Goal: Communication & Community: Ask a question

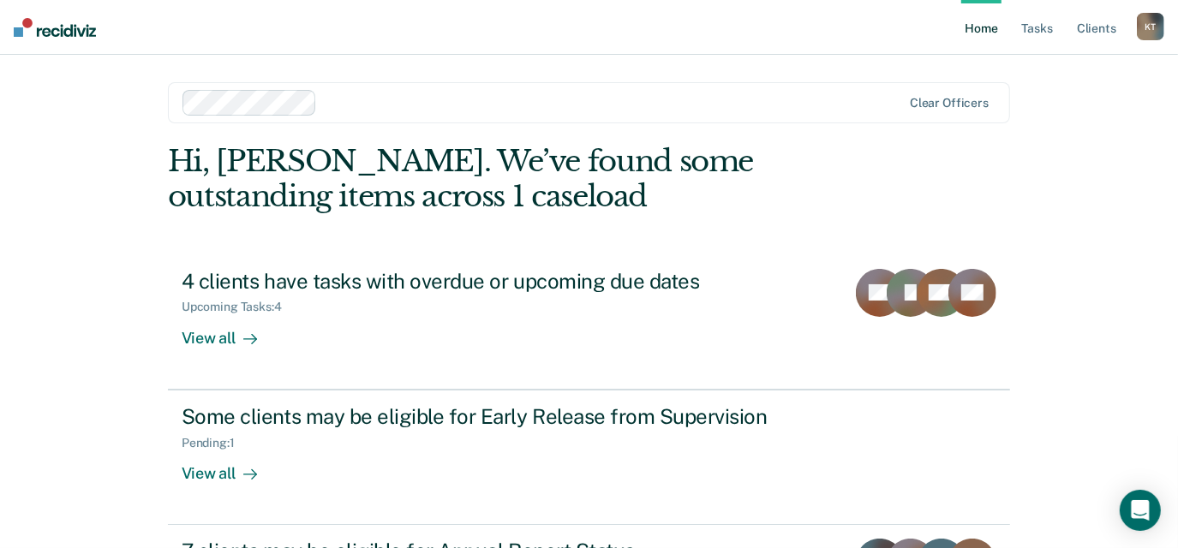
click at [52, 26] on img at bounding box center [55, 27] width 82 height 19
click at [1155, 28] on div "K T" at bounding box center [1149, 26] width 27 height 27
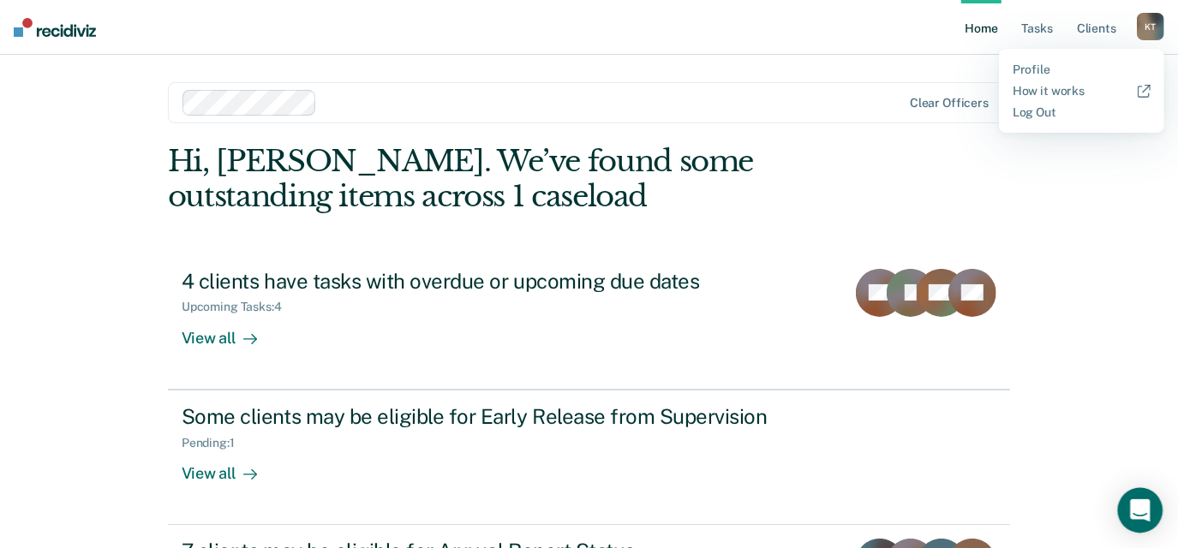
click at [1142, 522] on div "Open Intercom Messenger" at bounding box center [1140, 510] width 45 height 45
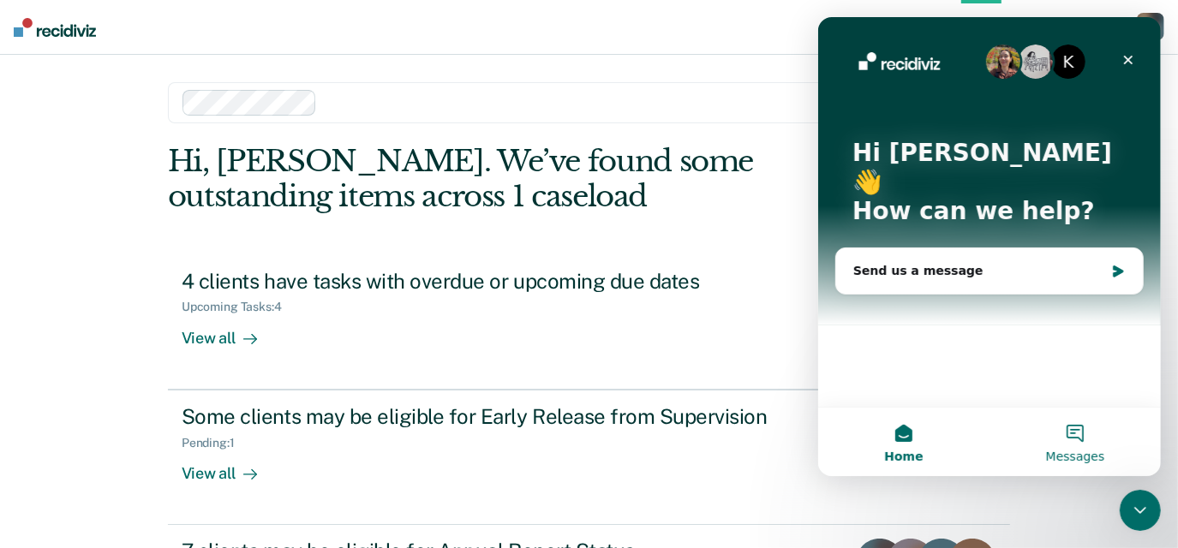
click at [1087, 454] on span "Messages" at bounding box center [1074, 456] width 59 height 12
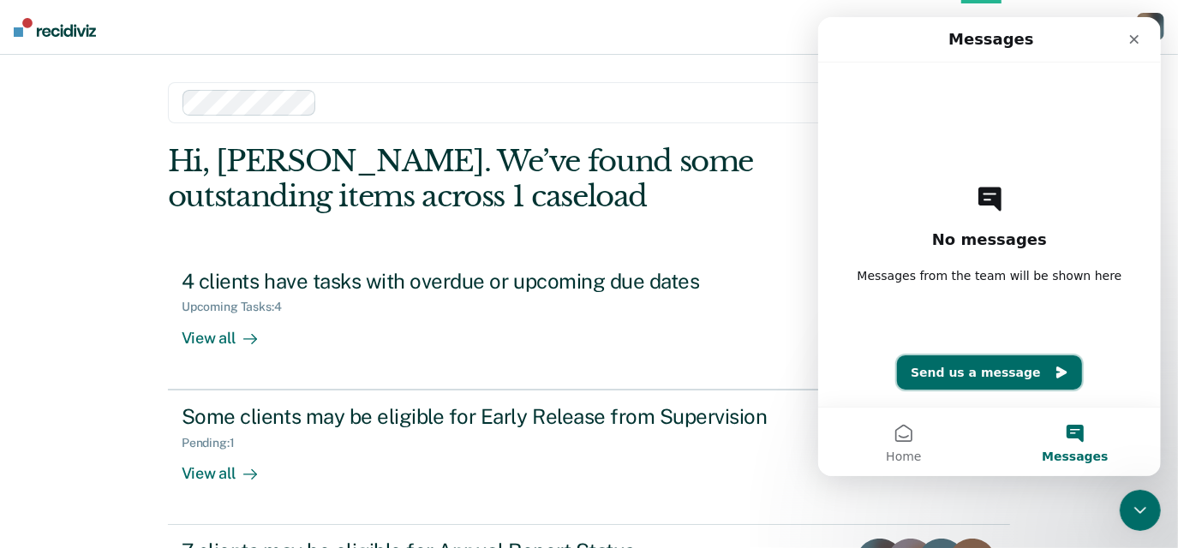
click at [1020, 369] on button "Send us a message" at bounding box center [988, 372] width 185 height 34
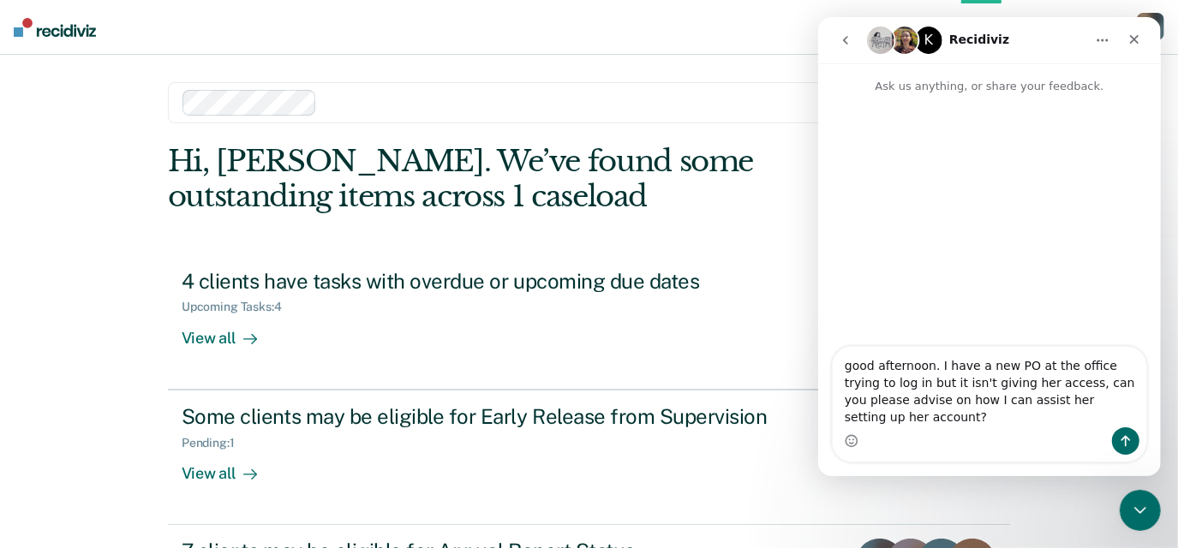
type textarea "good afternoon. I have a new PO at the office trying to log in but it isn't giv…"
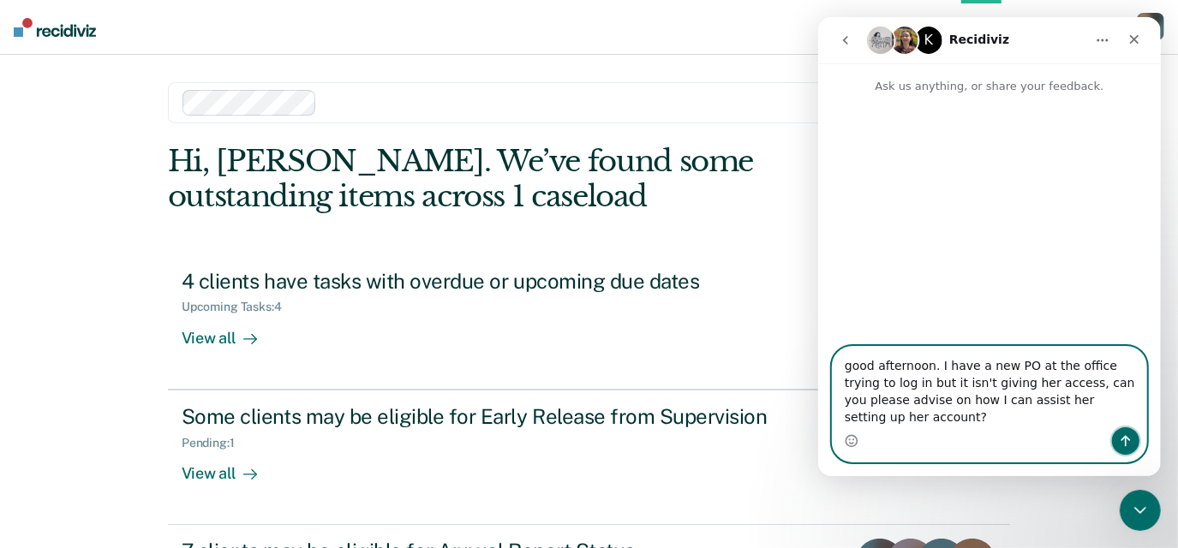
click at [1128, 445] on icon "Send a message…" at bounding box center [1125, 441] width 14 height 14
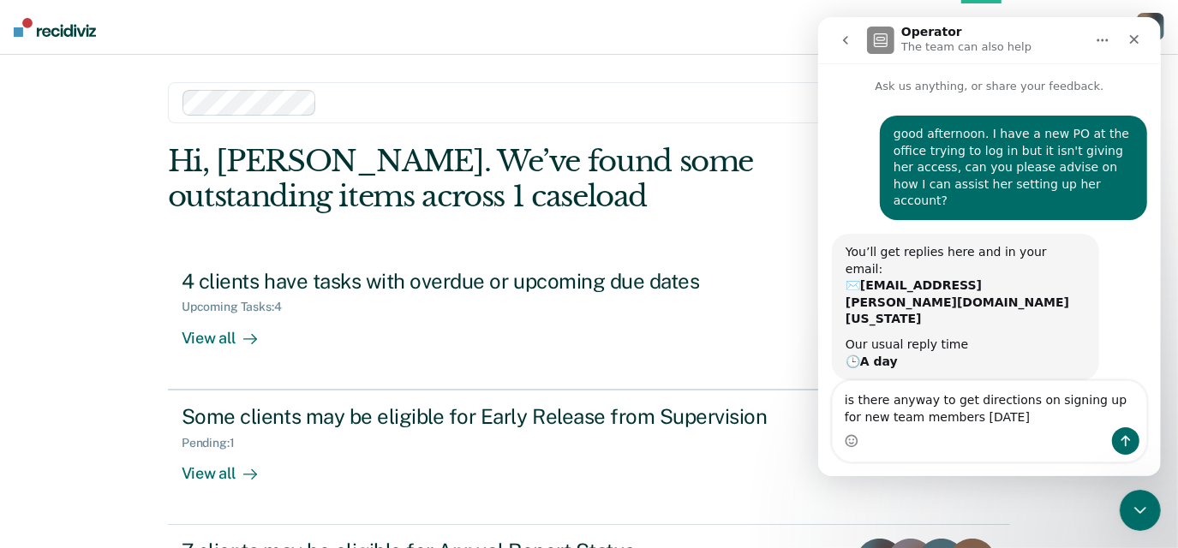
type textarea "is there anyway to get directions on signing up for new team members [DATE]?"
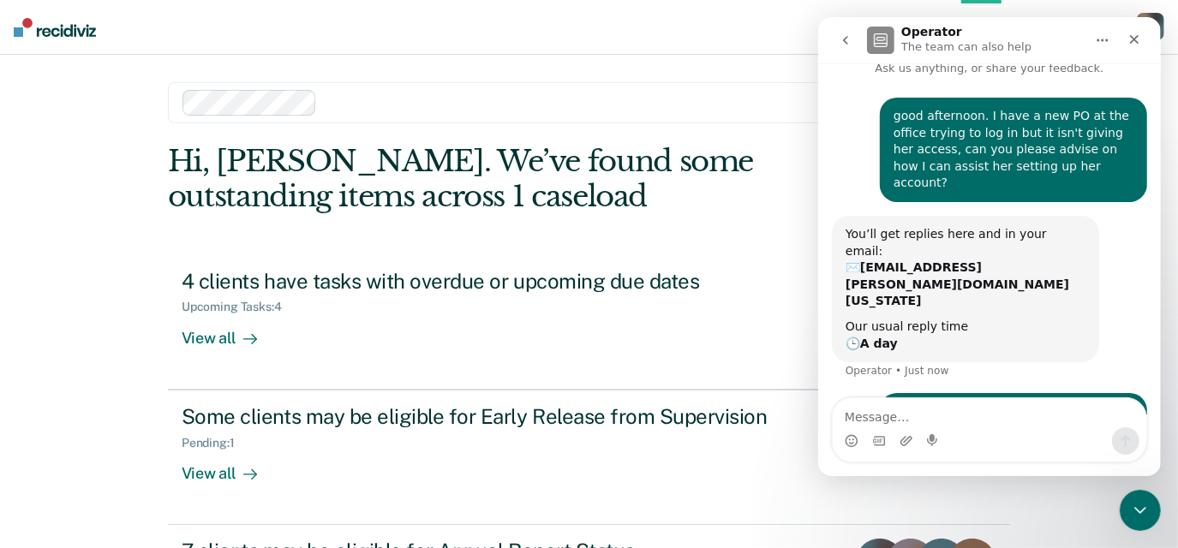
click at [1100, 43] on icon "Home" at bounding box center [1101, 40] width 14 height 14
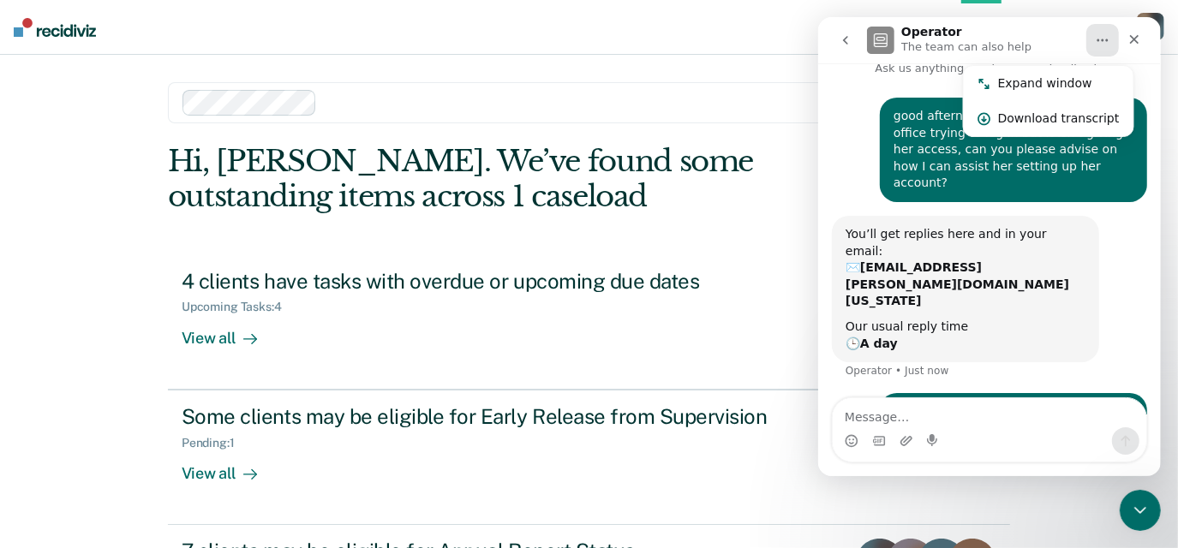
click at [1083, 295] on div "You’ll get replies here and in your email: ✉️ kelsey.tippit@tdcj.texas.gov Our …" at bounding box center [988, 304] width 315 height 177
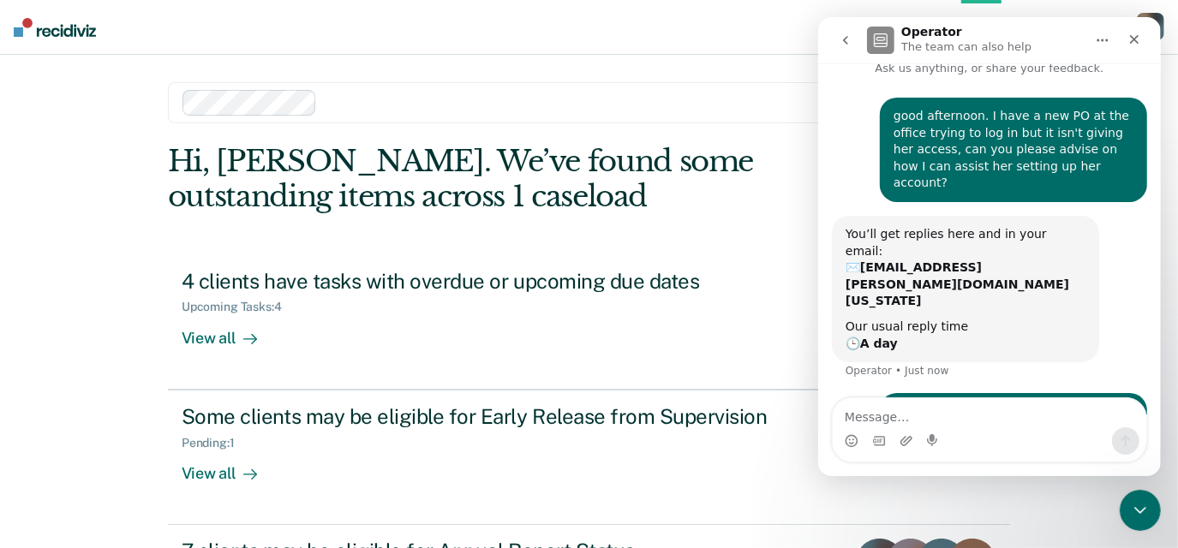
click at [843, 45] on icon "go back" at bounding box center [845, 40] width 14 height 14
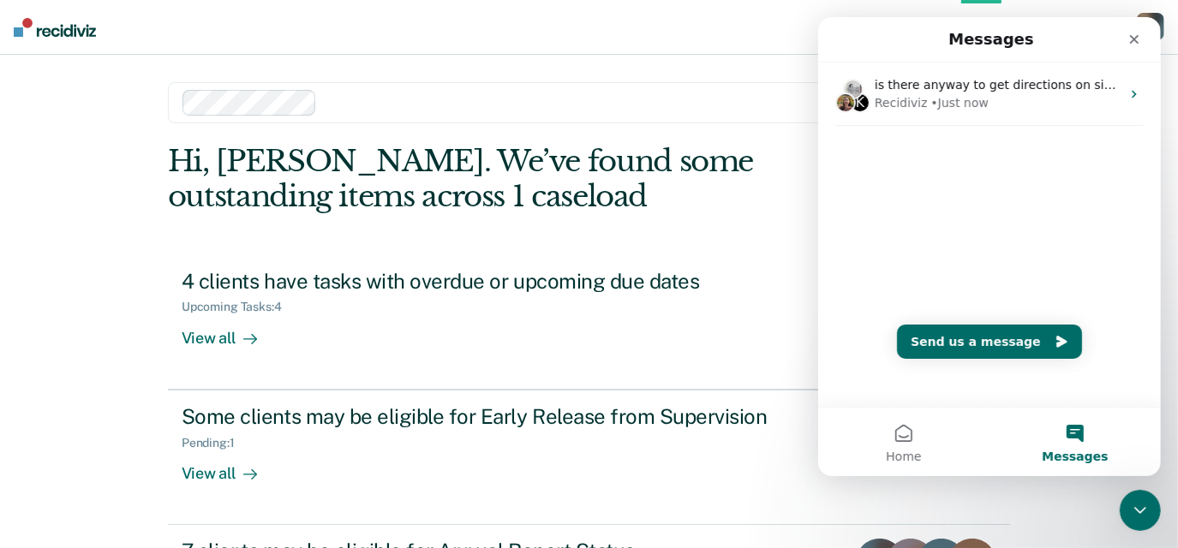
scroll to position [0, 0]
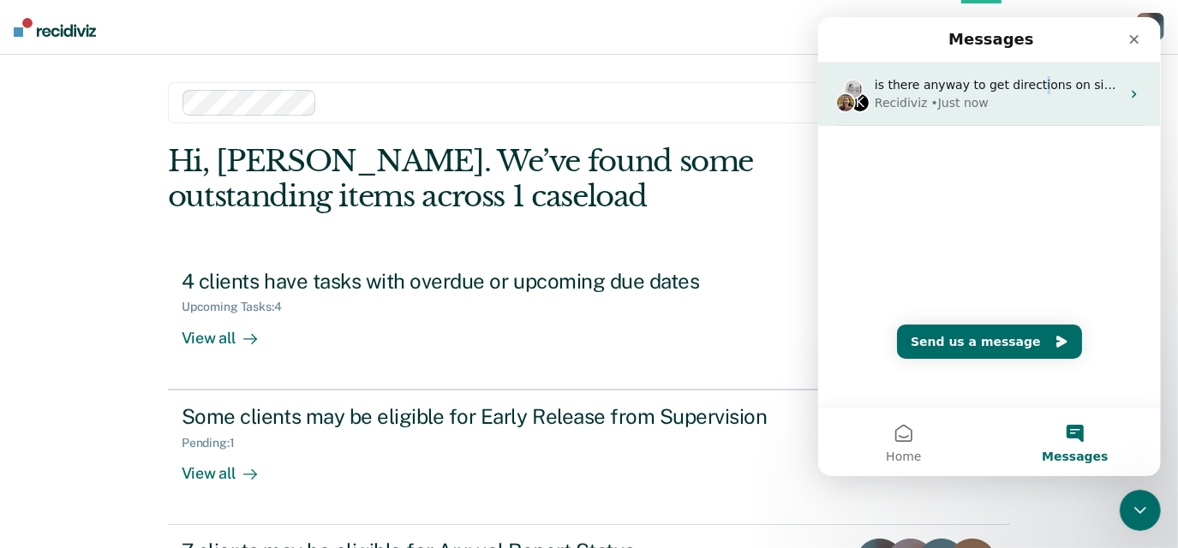
click at [1024, 90] on span "is there anyway to get directions on signing up for new team members [DATE]?" at bounding box center [1112, 85] width 477 height 14
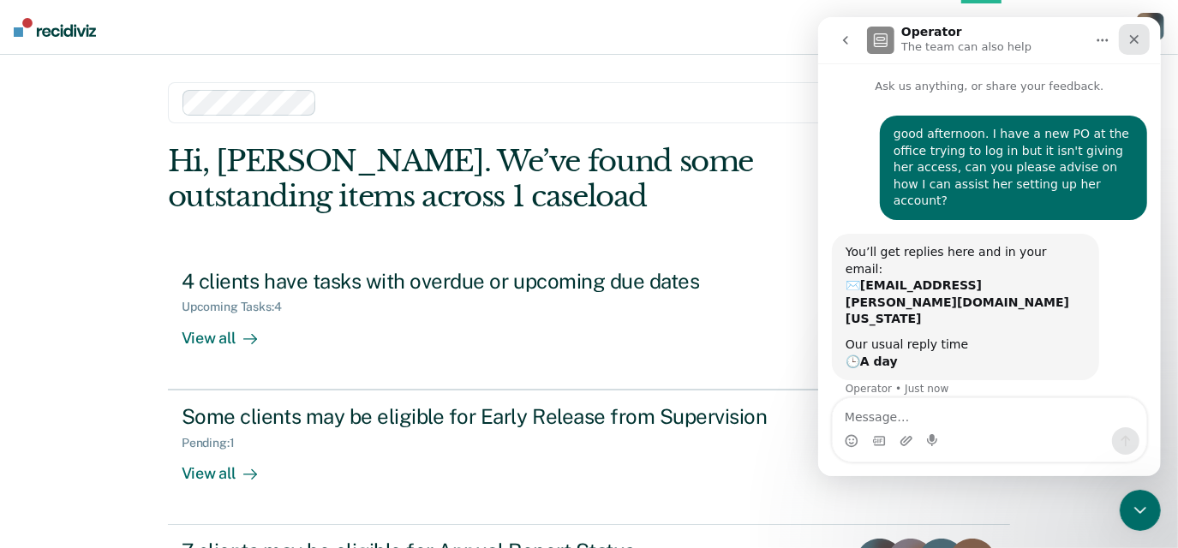
click at [1136, 33] on icon "Close" at bounding box center [1133, 40] width 14 height 14
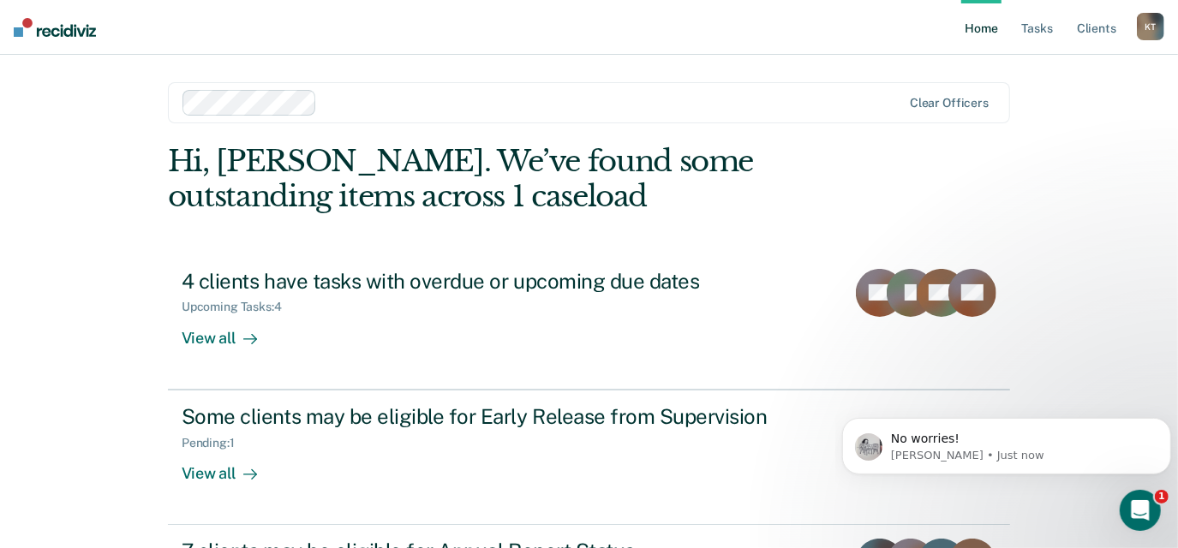
scroll to position [508, 0]
click at [1010, 463] on div "No worries! Kim • Just now" at bounding box center [1005, 445] width 329 height 57
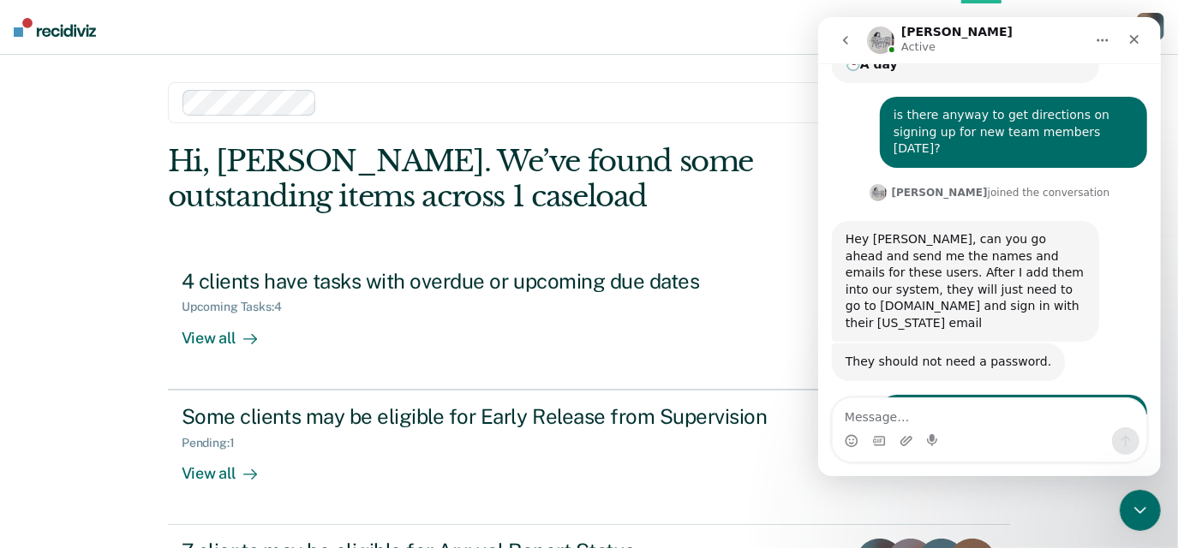
scroll to position [536, 0]
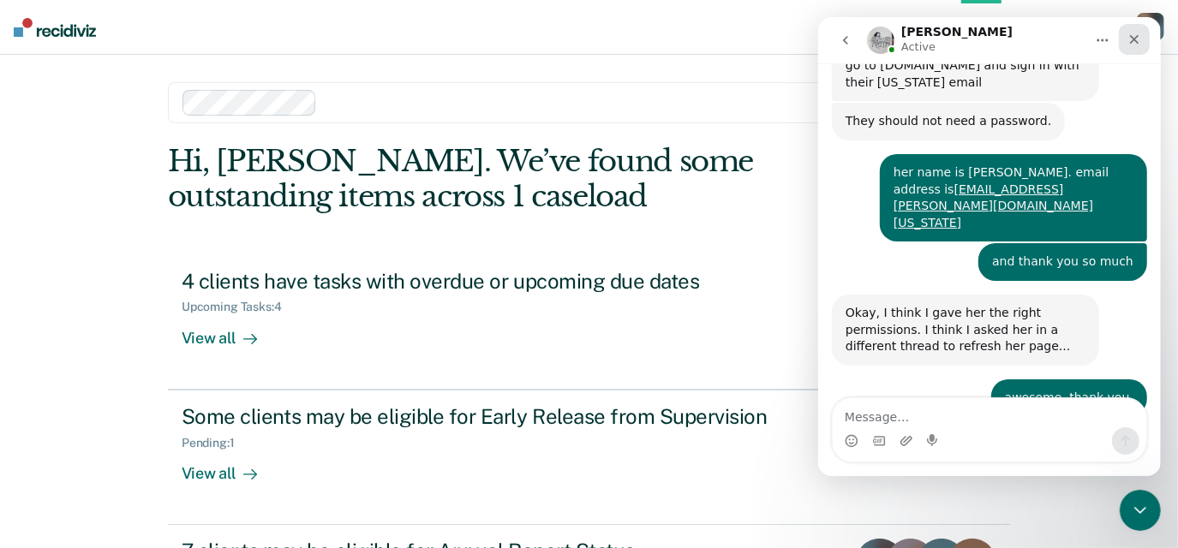
click at [1130, 39] on icon "Close" at bounding box center [1133, 40] width 14 height 14
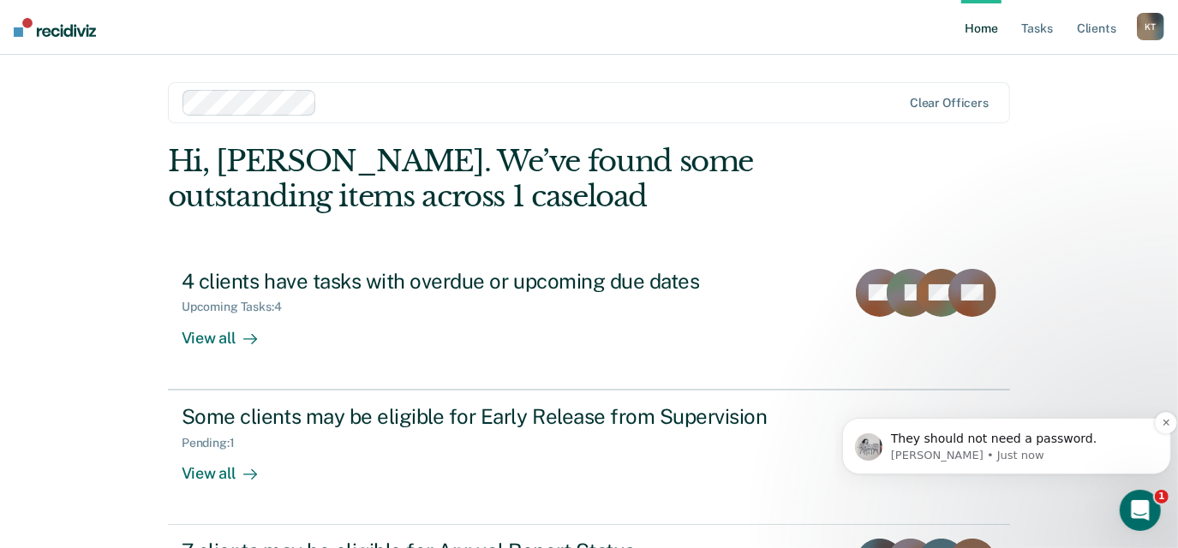
click at [1069, 449] on p "[PERSON_NAME] • Just now" at bounding box center [1019, 454] width 259 height 15
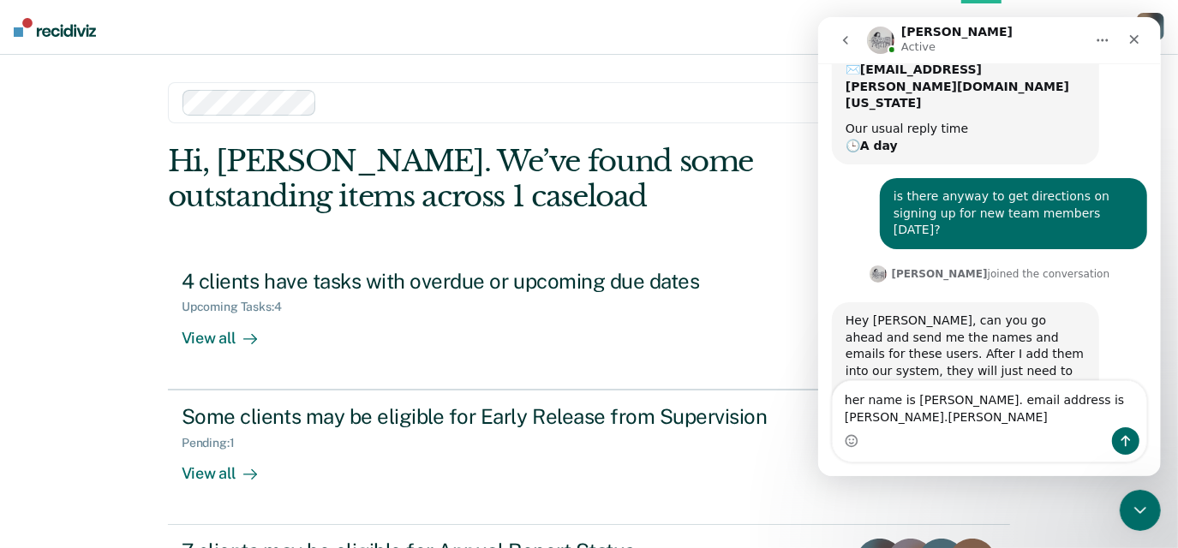
scroll to position [232, 0]
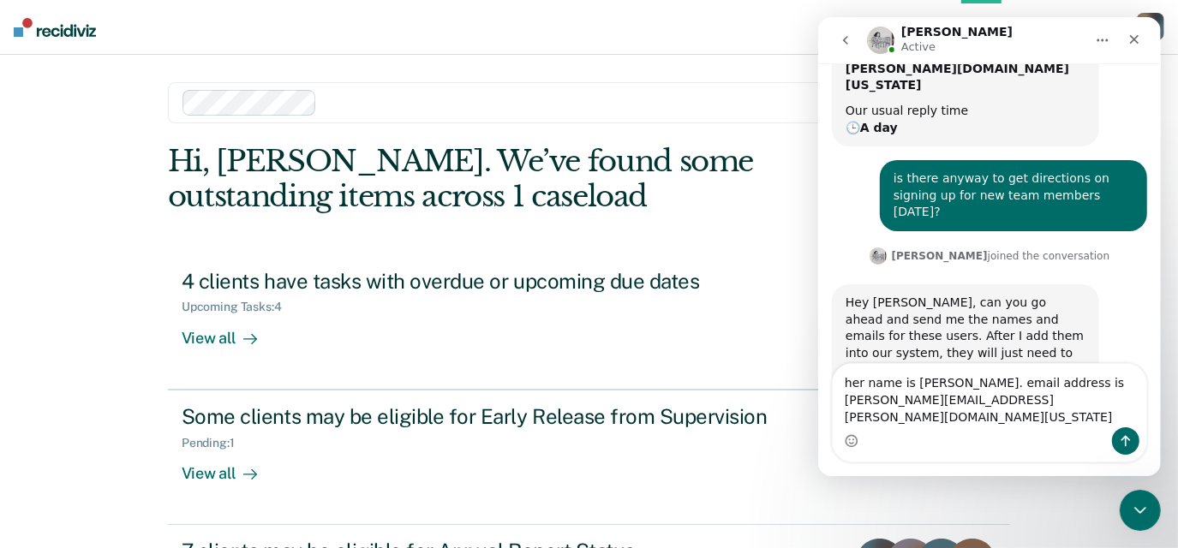
click at [888, 414] on textarea "her name is [PERSON_NAME]. email address is [PERSON_NAME][EMAIL_ADDRESS][PERSON…" at bounding box center [988, 395] width 313 height 63
type textarea "her name is [PERSON_NAME]. email address is [PERSON_NAME][EMAIL_ADDRESS][PERSON…"
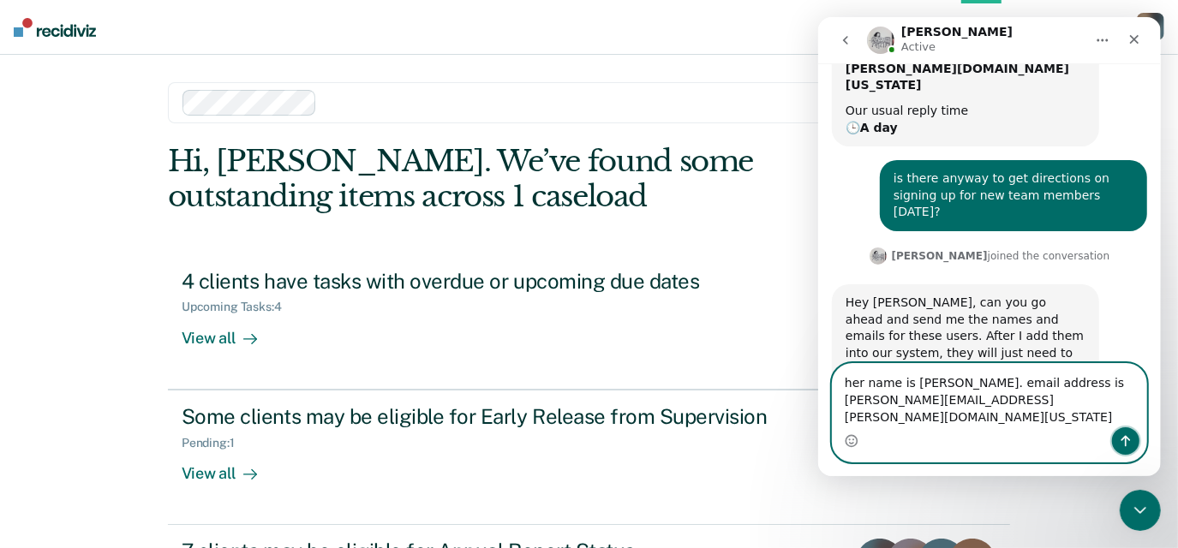
click at [1125, 439] on icon "Send a message…" at bounding box center [1125, 441] width 14 height 14
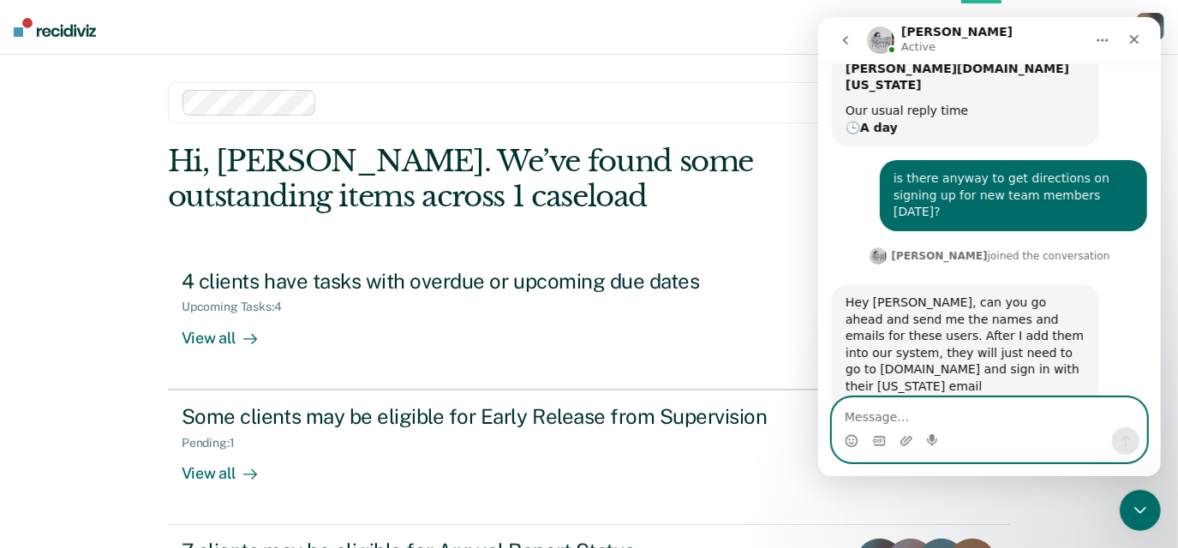
scroll to position [282, 0]
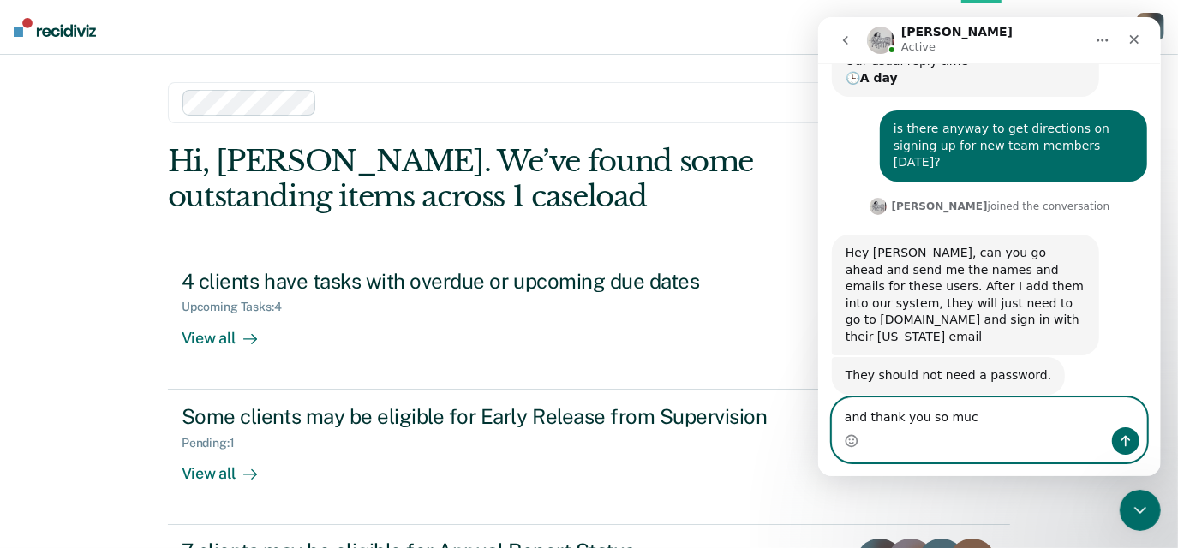
type textarea "and thank you so much"
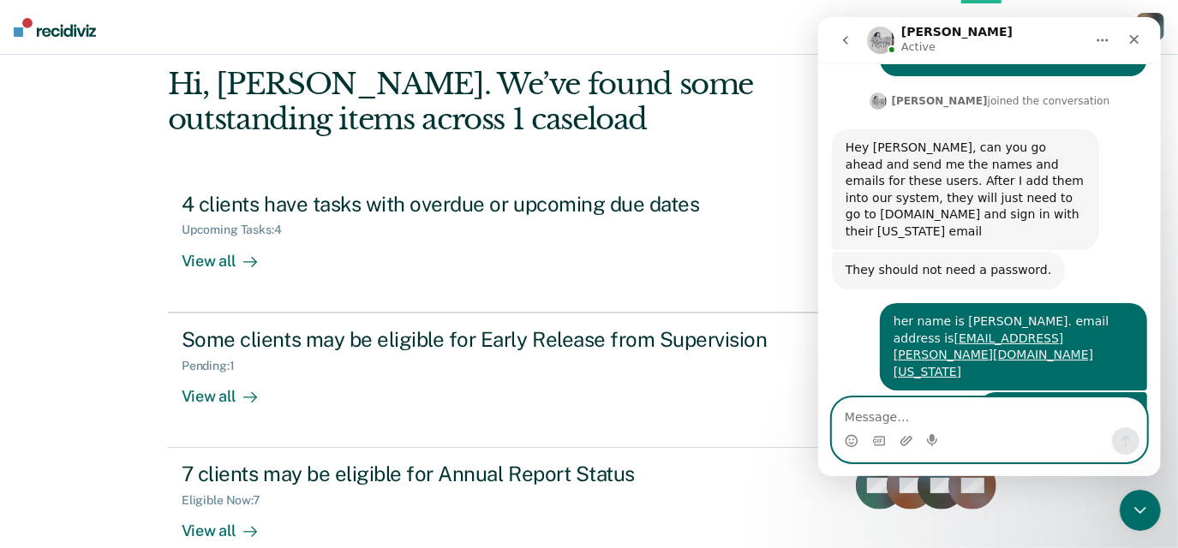
scroll to position [406, 0]
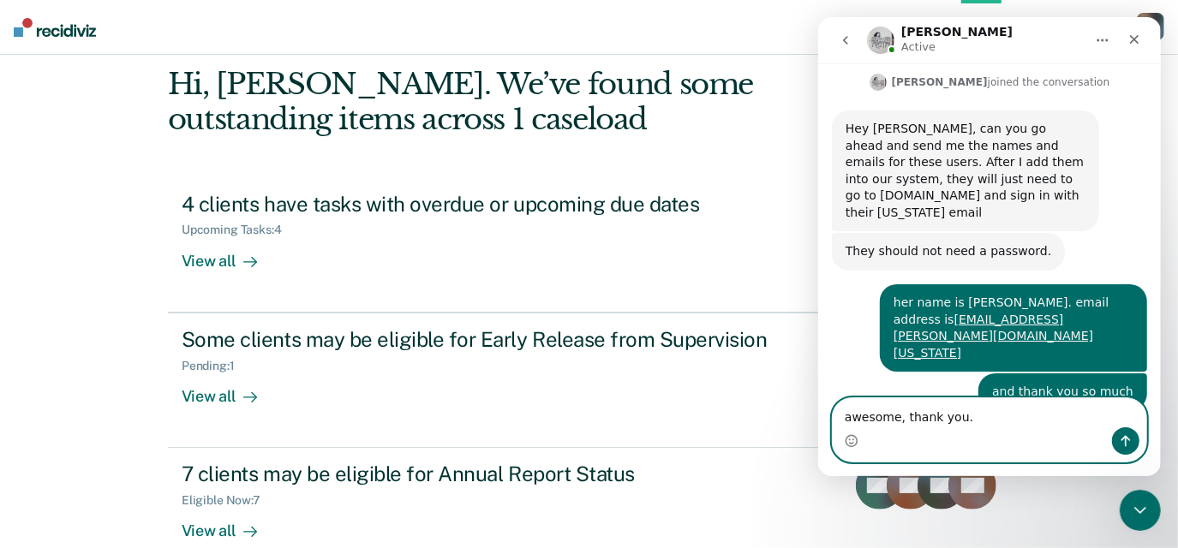
type textarea "awesome, thank you."
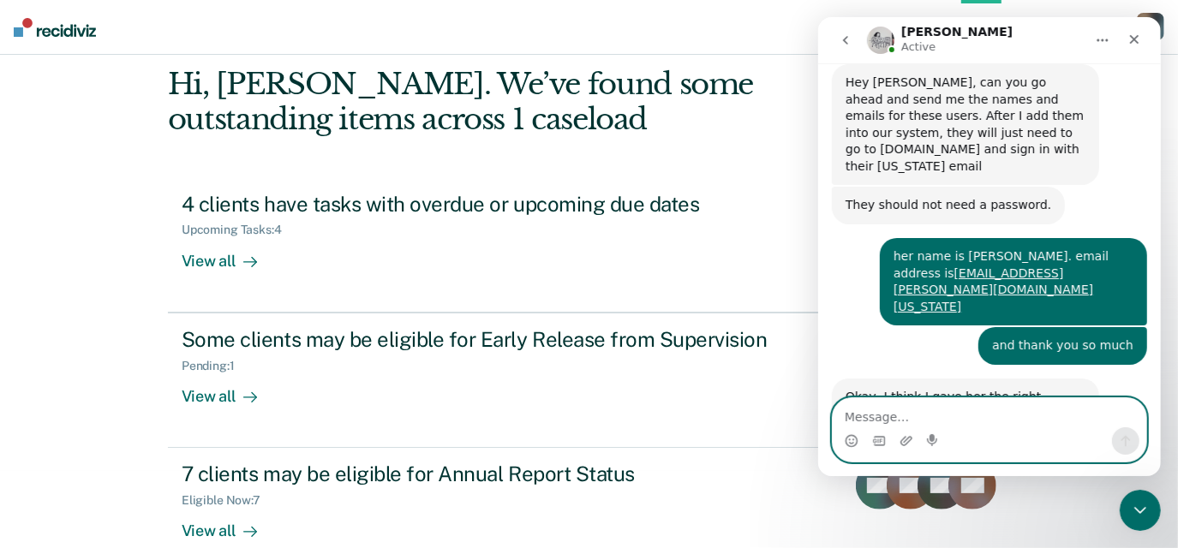
scroll to position [456, 0]
